Goal: Task Accomplishment & Management: Manage account settings

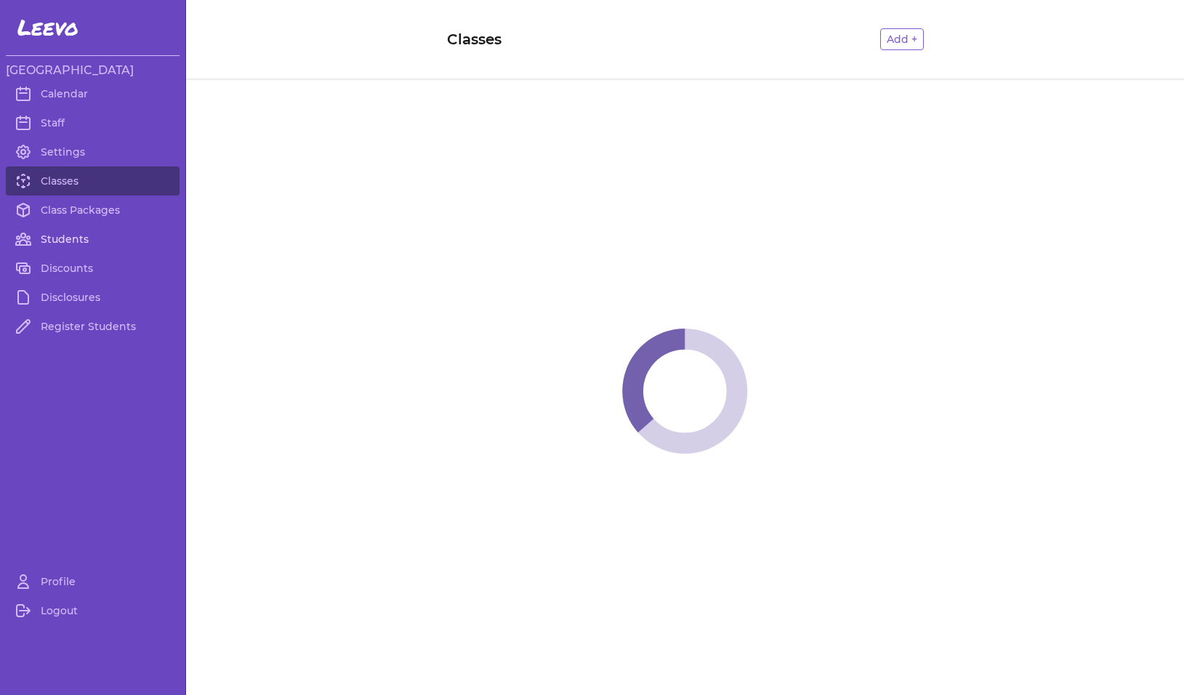
click at [79, 235] on link "Students" at bounding box center [93, 238] width 174 height 29
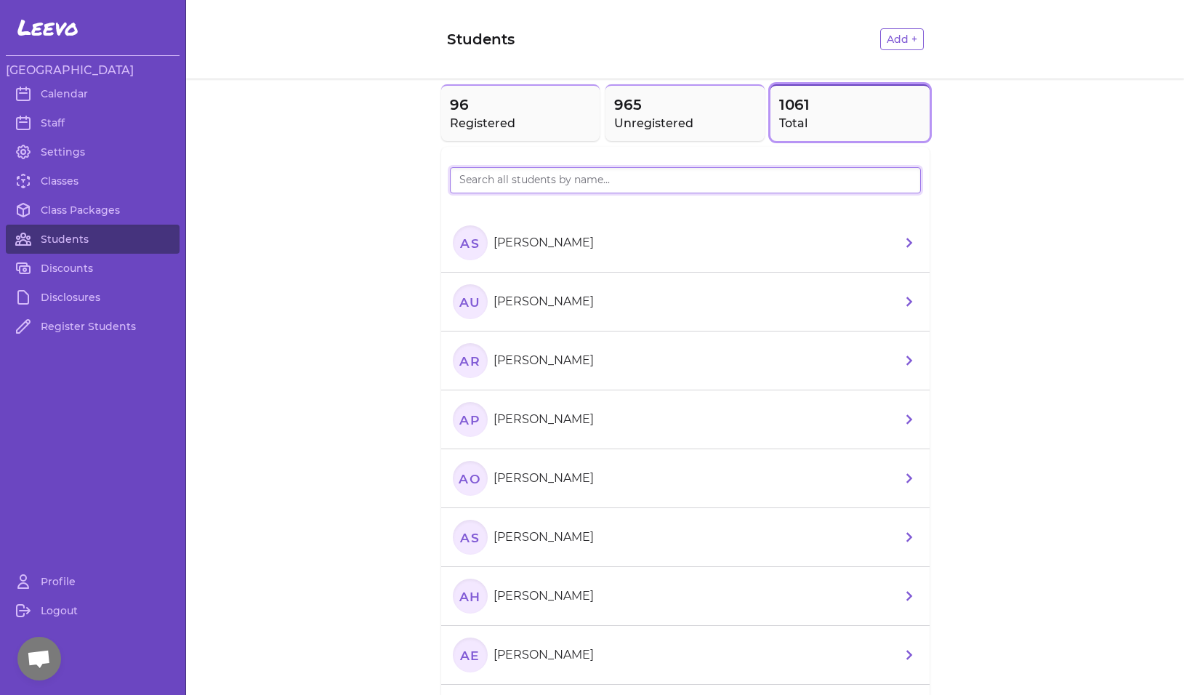
click at [504, 172] on input "search" at bounding box center [685, 180] width 471 height 26
type input "Eva"
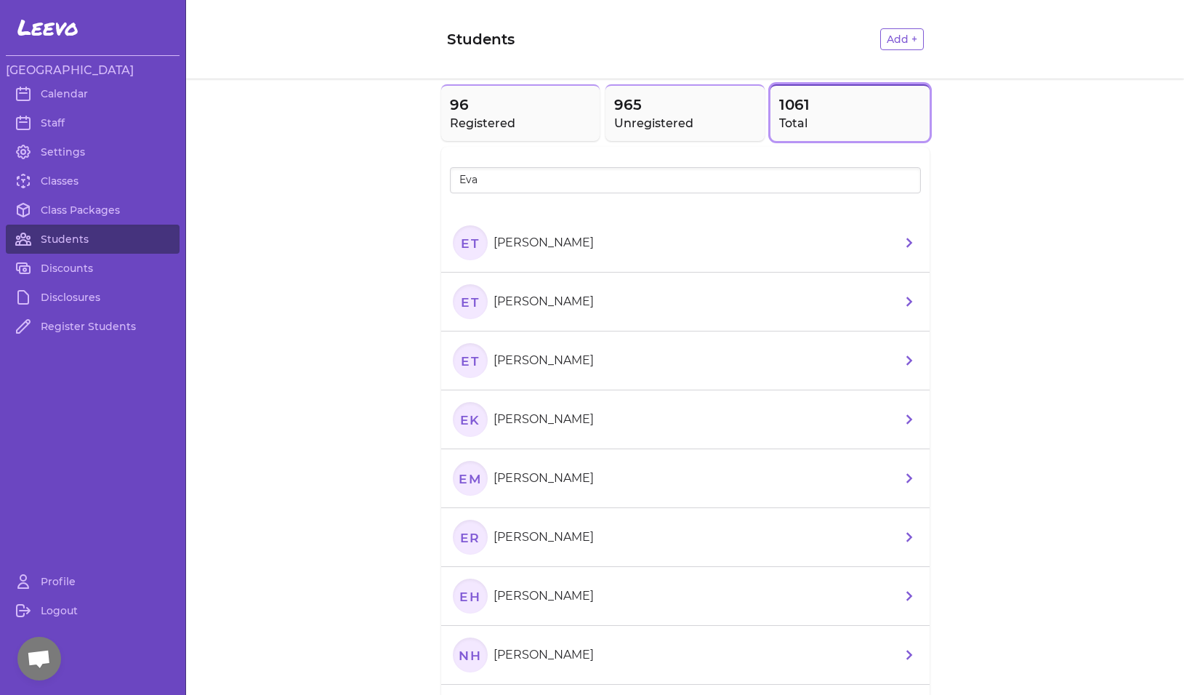
drag, startPoint x: 470, startPoint y: 208, endPoint x: 471, endPoint y: 236, distance: 28.3
click at [471, 236] on icon "ET" at bounding box center [470, 242] width 35 height 35
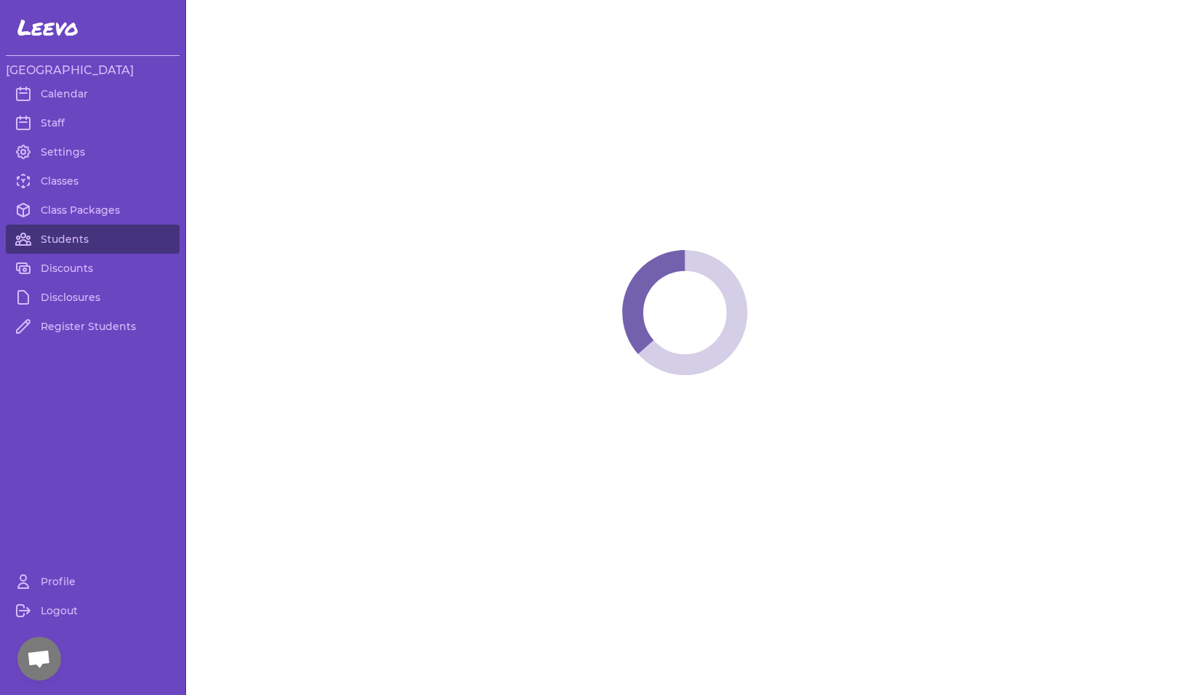
select select "MT"
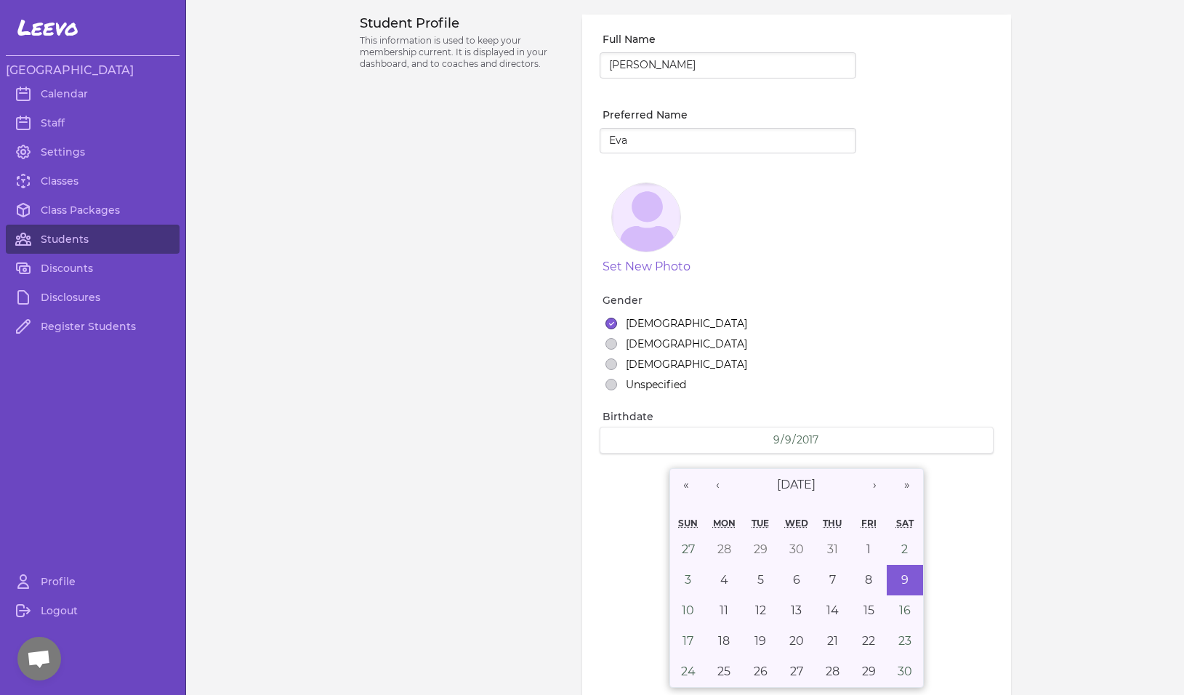
select select "1"
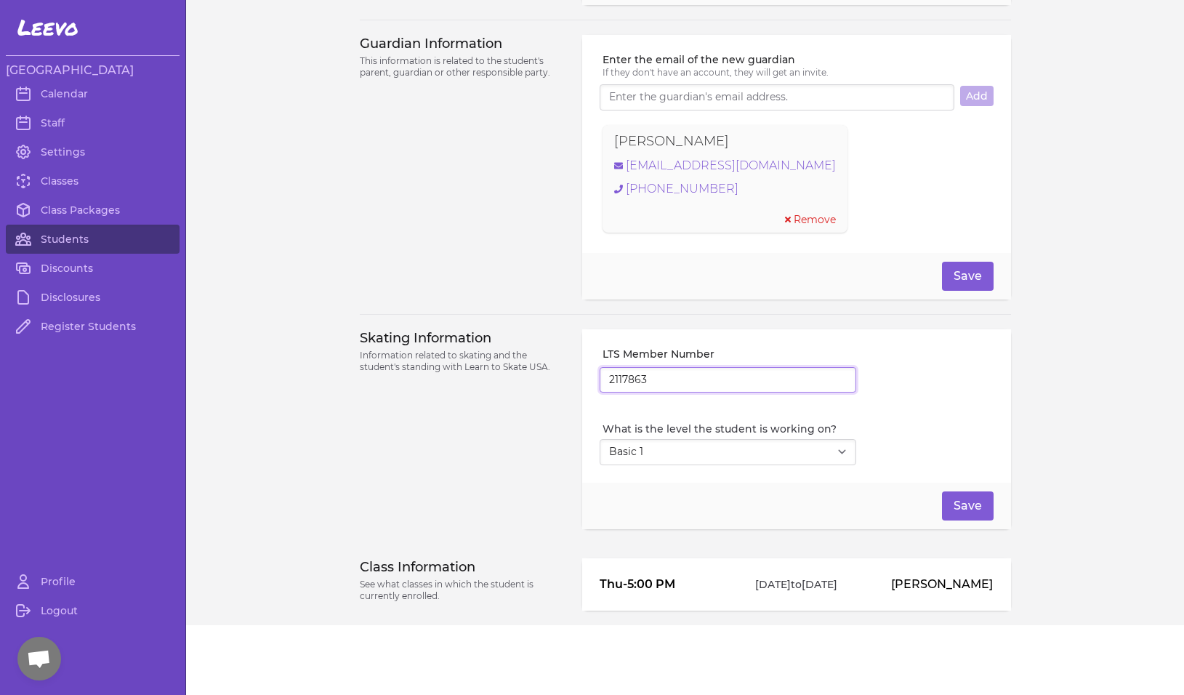
click at [616, 379] on input "2117863" at bounding box center [727, 380] width 256 height 26
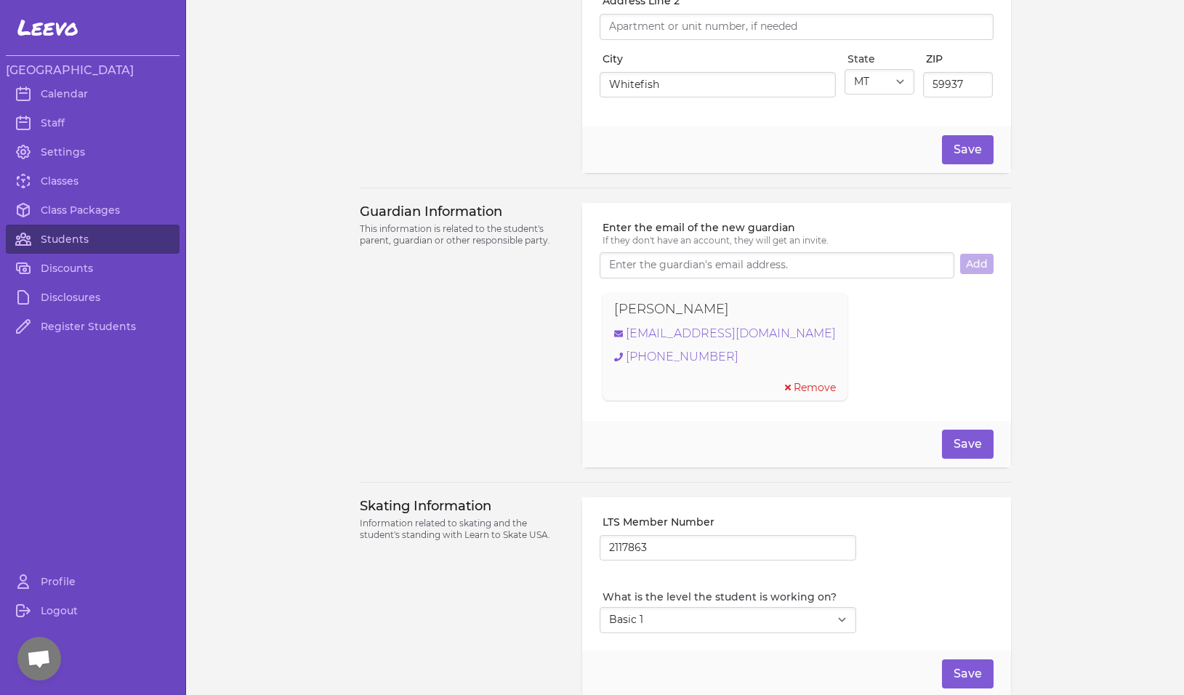
scroll to position [822, 0]
click at [55, 243] on link "Students" at bounding box center [93, 238] width 174 height 29
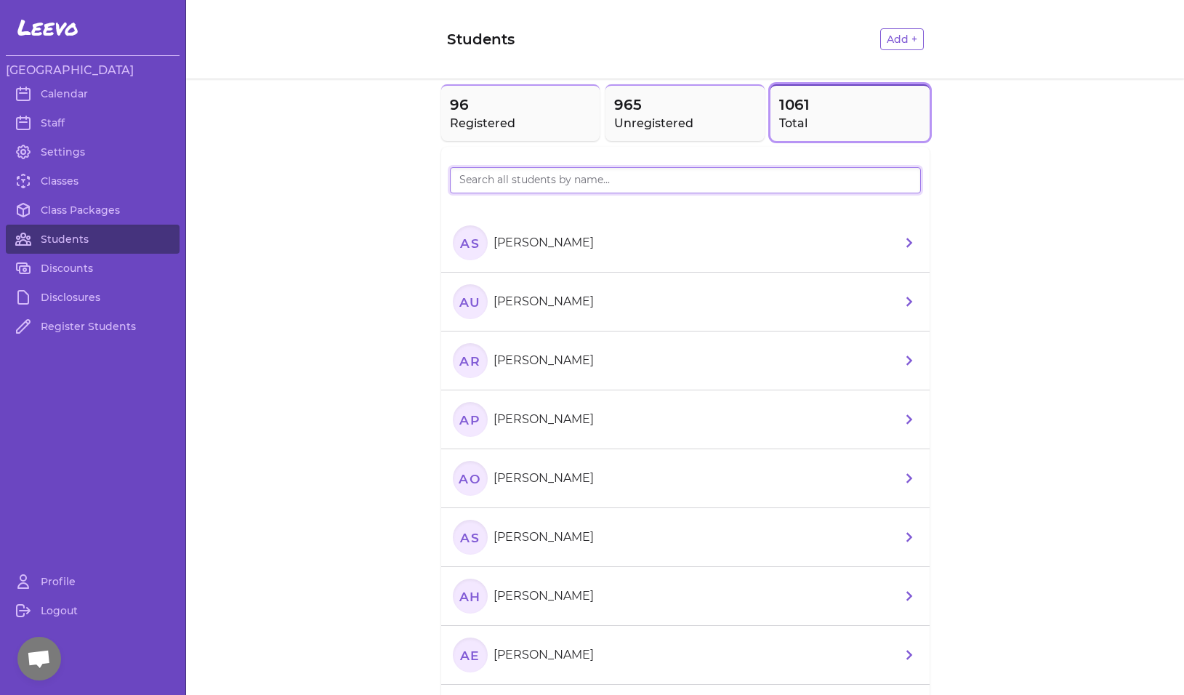
click at [502, 185] on input "search" at bounding box center [685, 180] width 471 height 26
type input "Judah"
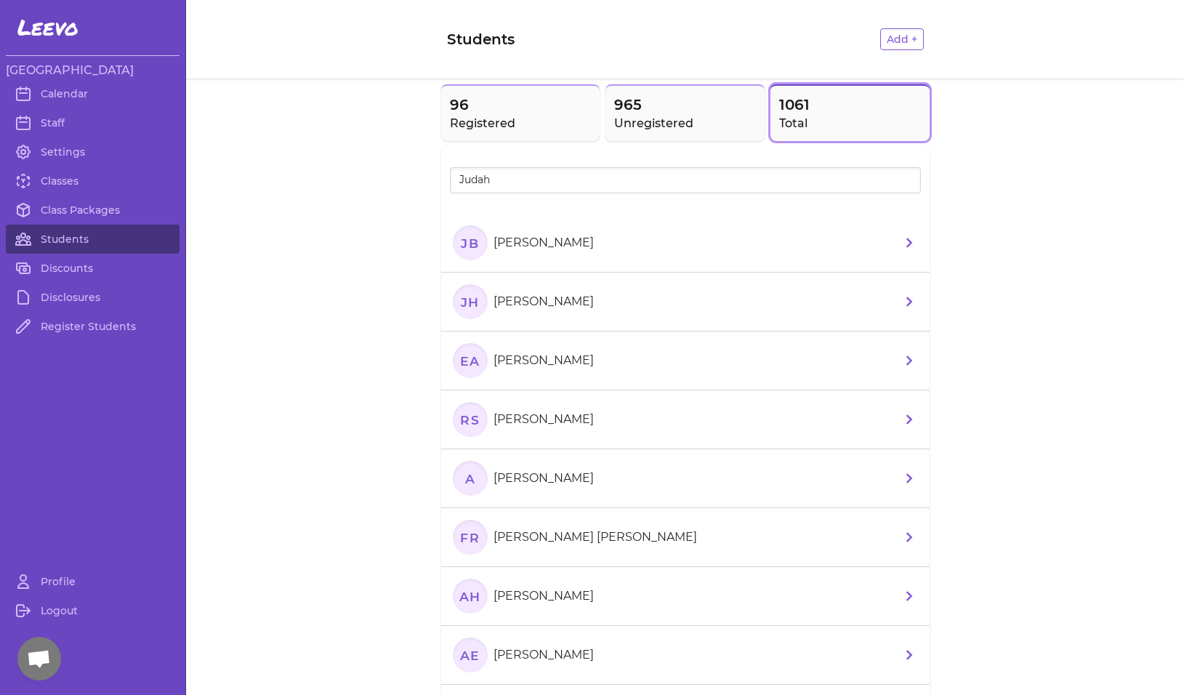
drag, startPoint x: 485, startPoint y: 208, endPoint x: 457, endPoint y: 305, distance: 101.4
click at [459, 305] on text "JH" at bounding box center [469, 301] width 20 height 15
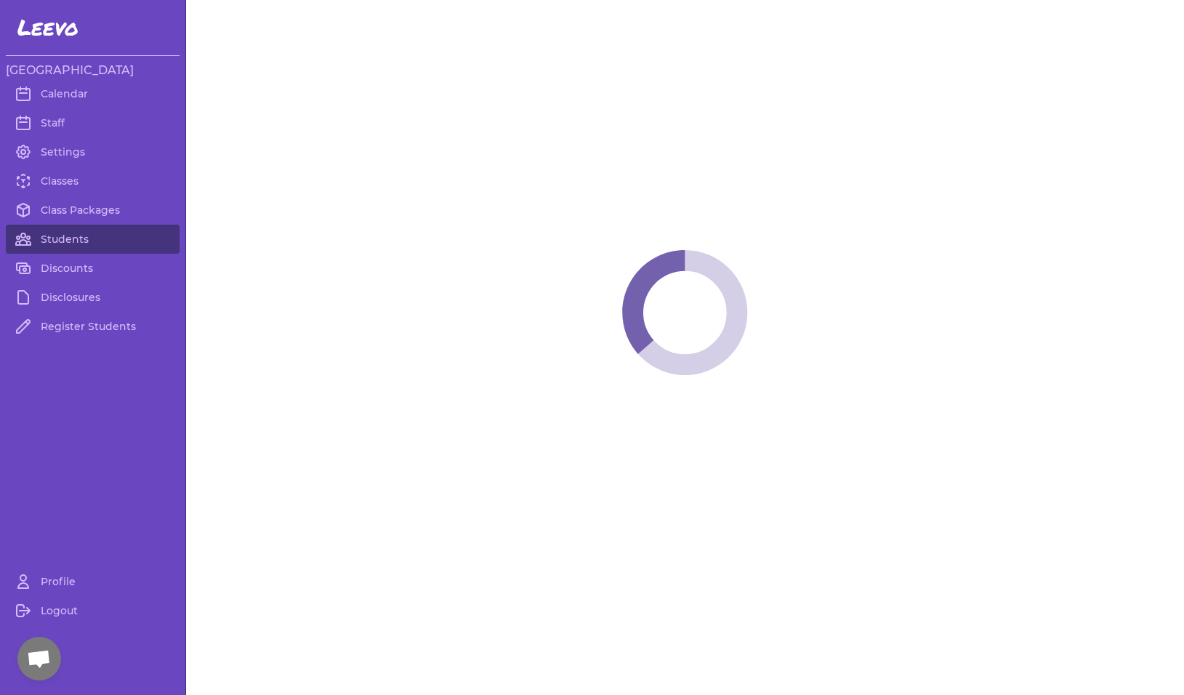
select select "MT"
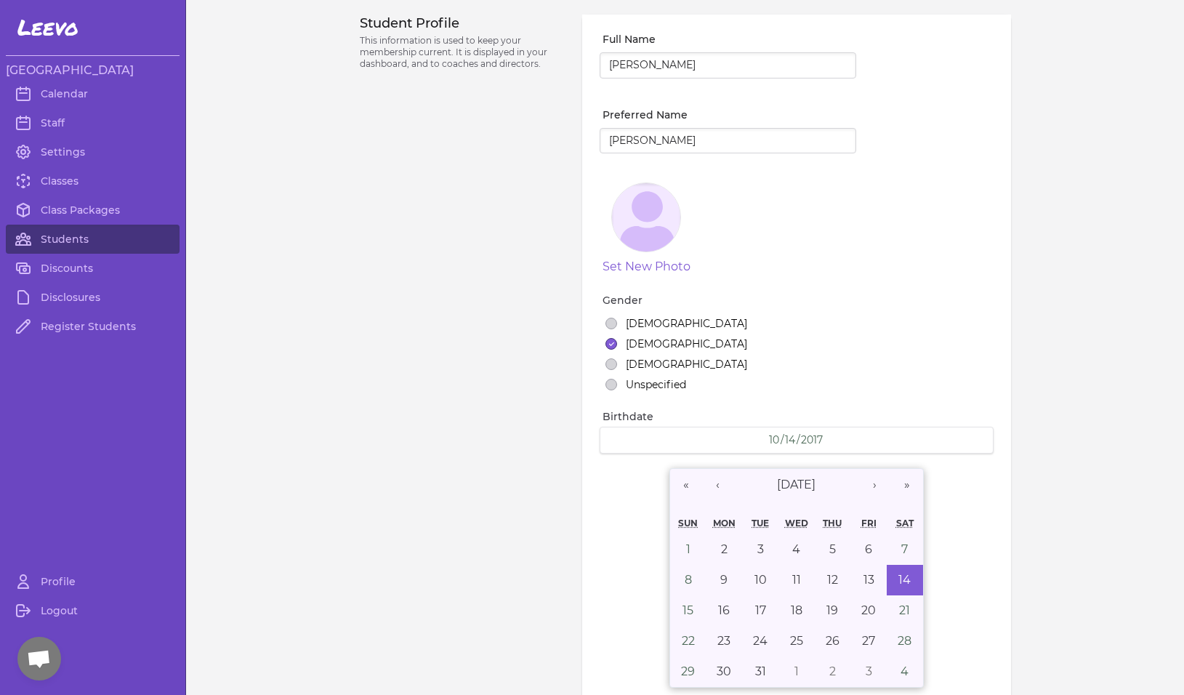
select select "1"
